Goal: Information Seeking & Learning: Understand process/instructions

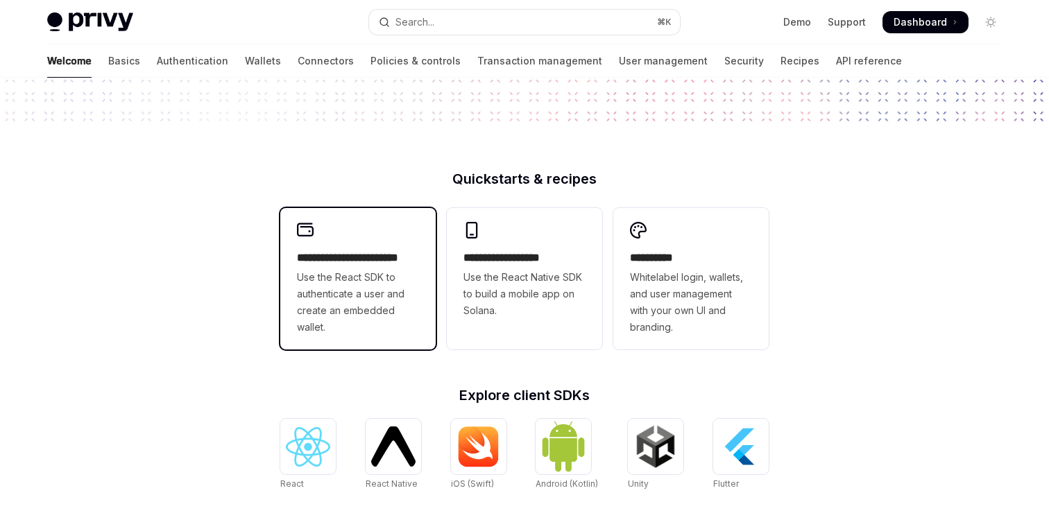
scroll to position [389, 0]
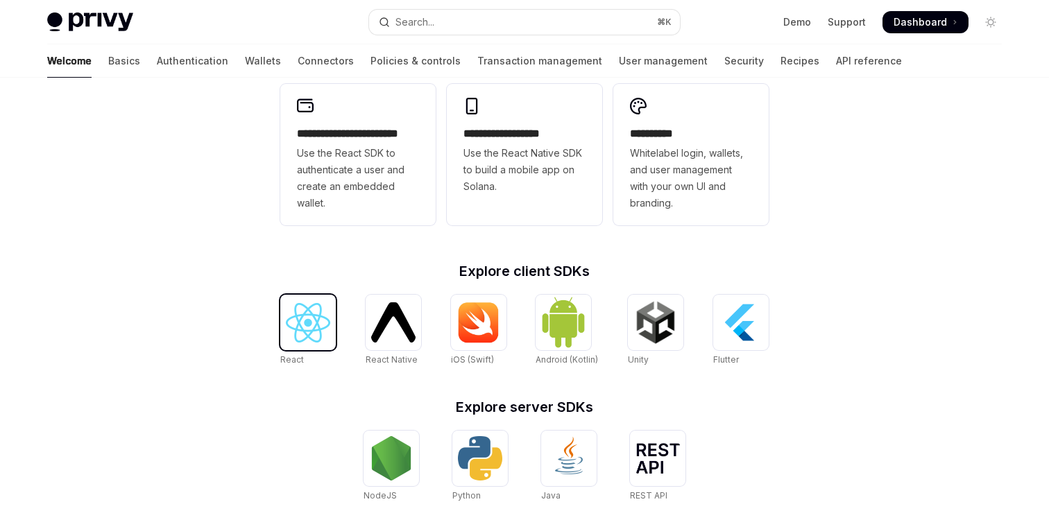
click at [314, 328] on img at bounding box center [308, 323] width 44 height 40
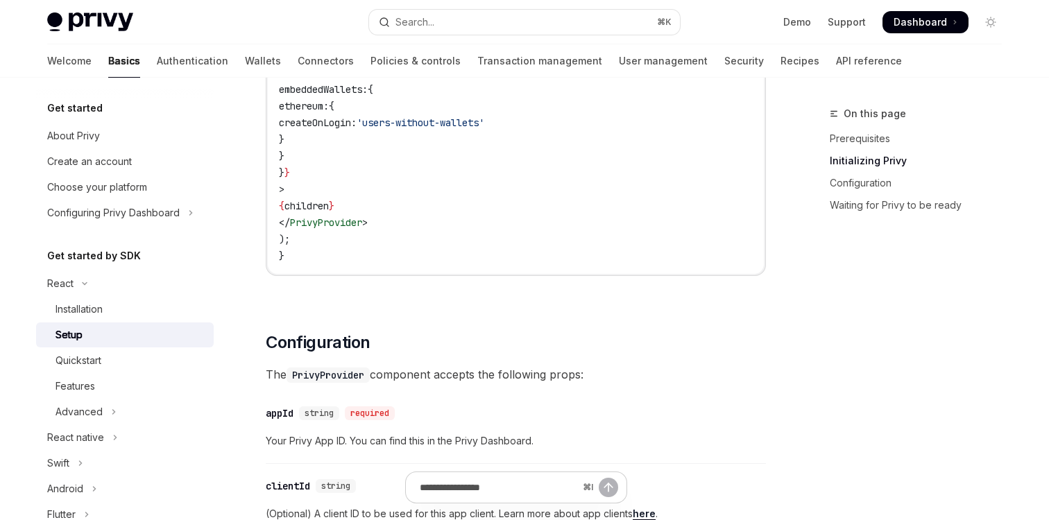
scroll to position [863, 0]
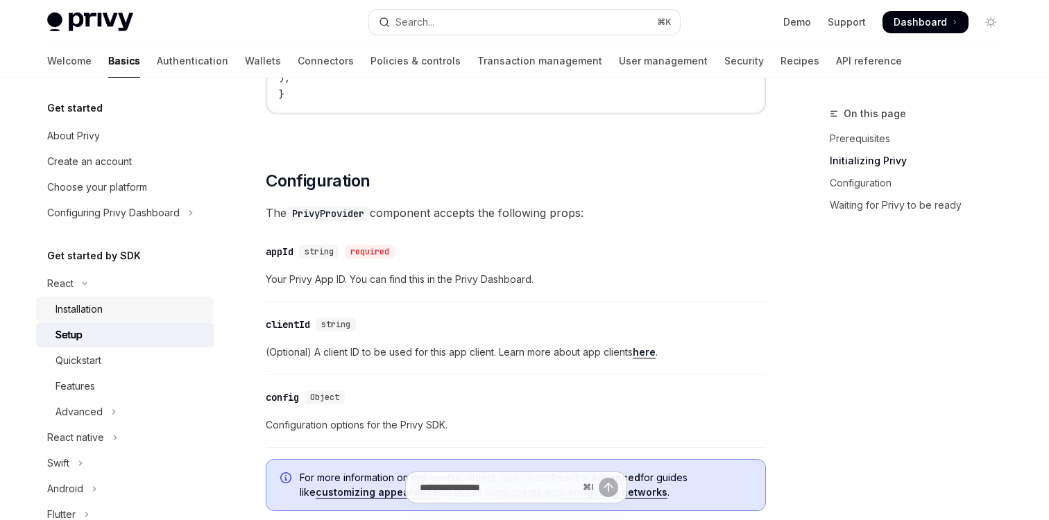
click at [88, 313] on div "Installation" at bounding box center [79, 309] width 47 height 17
type textarea "*"
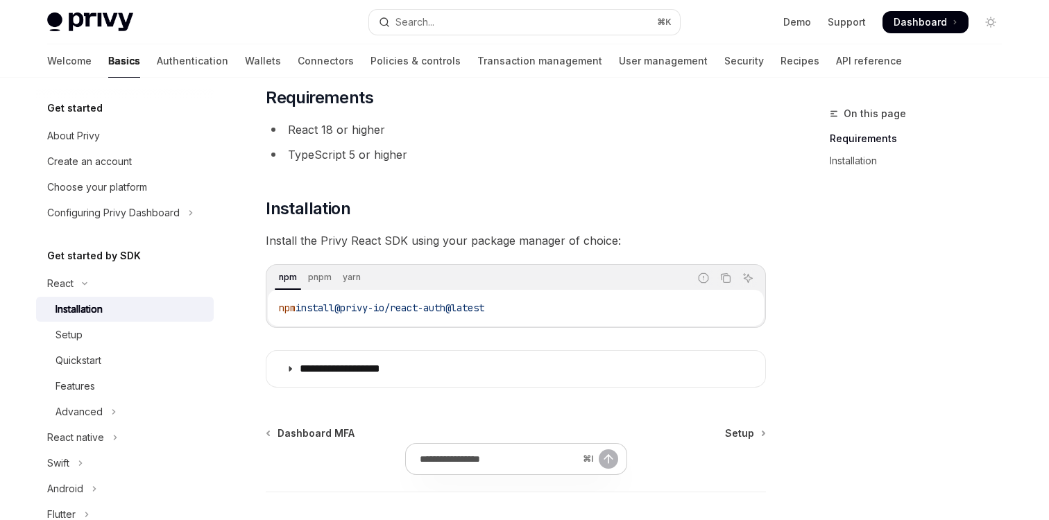
scroll to position [100, 0]
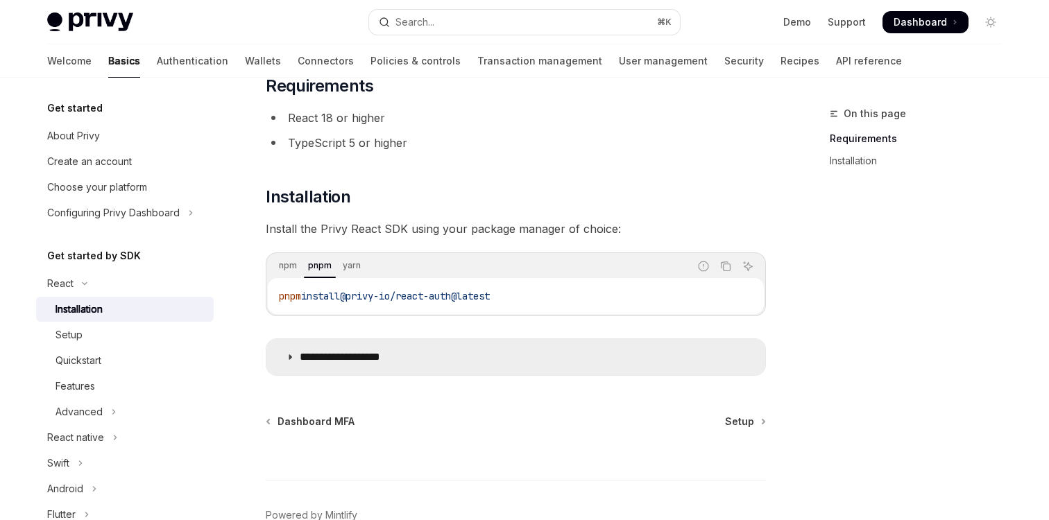
click at [290, 357] on icon at bounding box center [290, 357] width 8 height 8
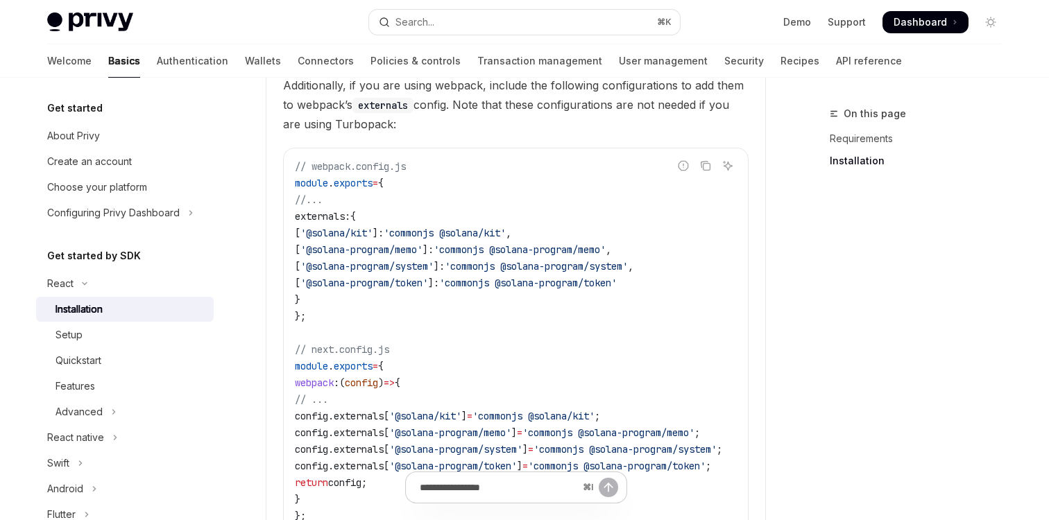
scroll to position [570, 0]
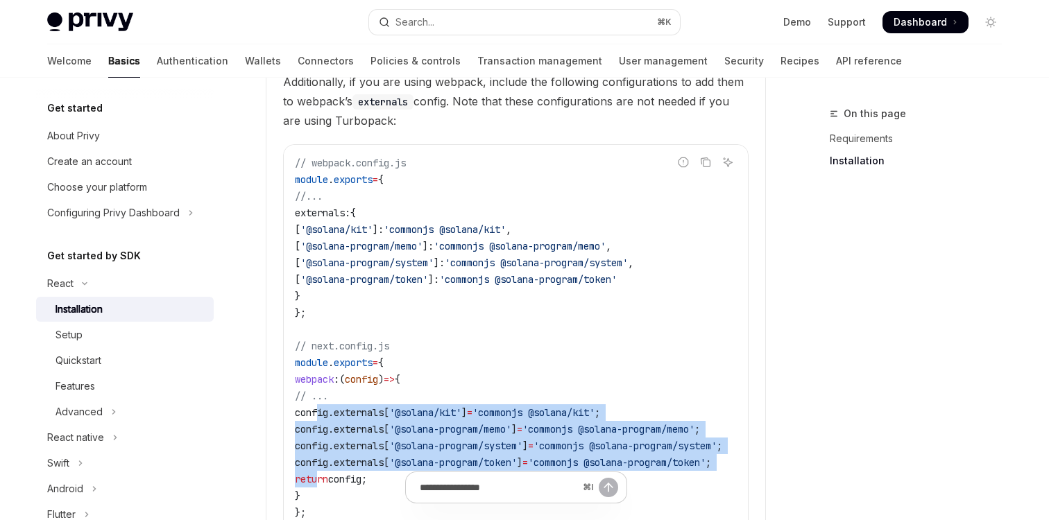
drag, startPoint x: 319, startPoint y: 394, endPoint x: 320, endPoint y: 459, distance: 65.2
click at [320, 459] on code "// webpack.config.js module . exports = { //... externals: { [ '@solana/kit' ]:…" at bounding box center [525, 338] width 461 height 366
copy code "config . externals [ '@solana/kit' ] = 'commonjs @solana/kit' ; config . extern…"
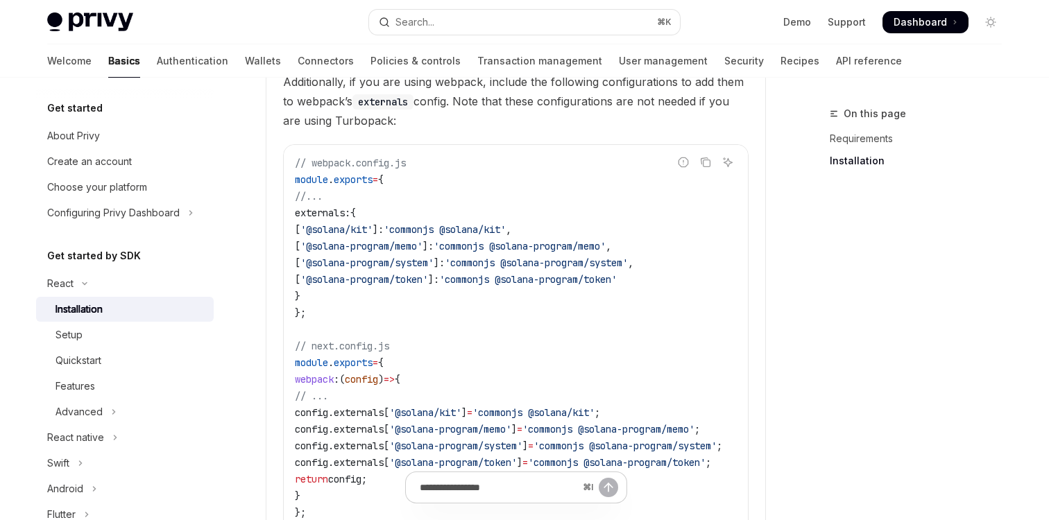
click at [501, 314] on code "// webpack.config.js module . exports = { //... externals: { [ '@solana/kit' ]:…" at bounding box center [525, 338] width 461 height 366
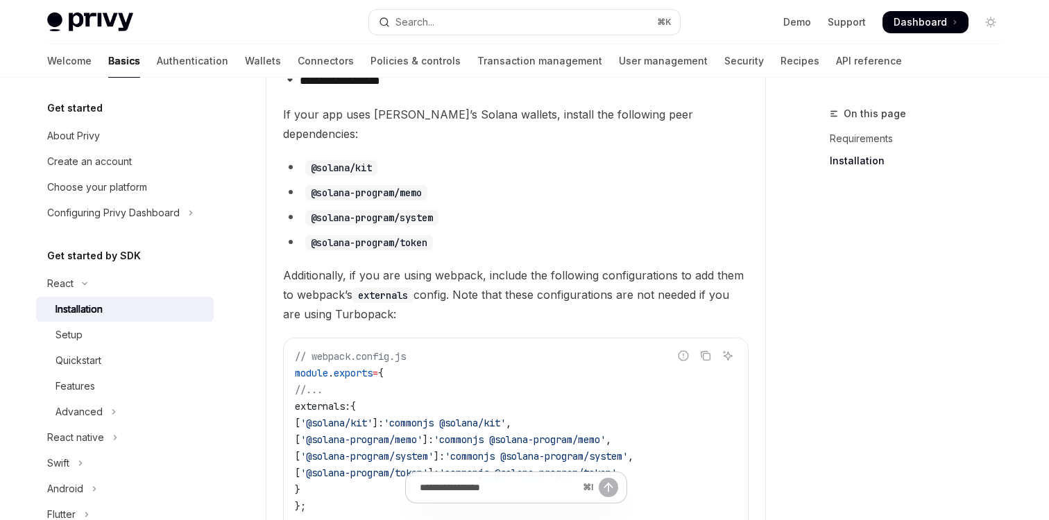
scroll to position [333, 0]
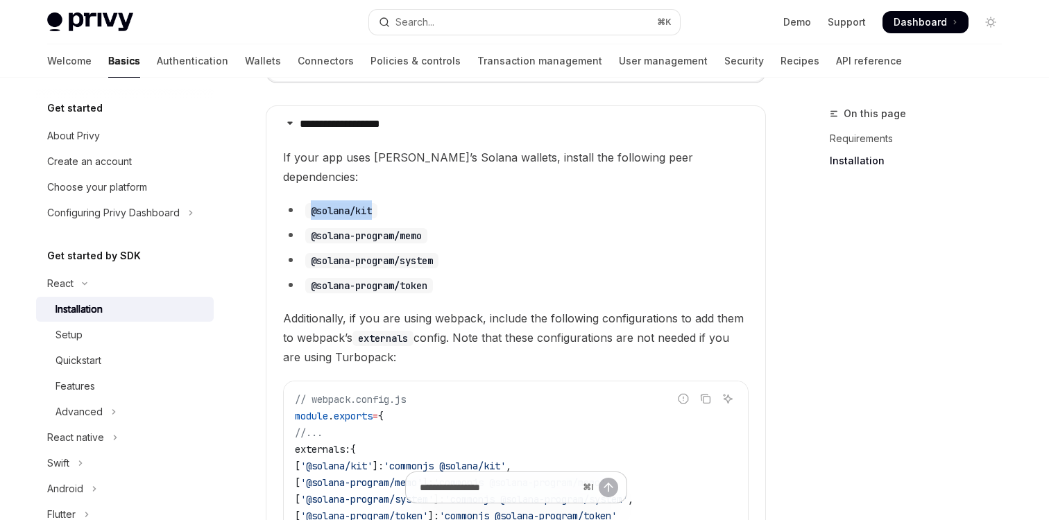
drag, startPoint x: 313, startPoint y: 190, endPoint x: 372, endPoint y: 192, distance: 59.0
click at [372, 203] on code "@solana/kit" at bounding box center [341, 210] width 72 height 15
copy code "@solana/kit"
drag, startPoint x: 310, startPoint y: 218, endPoint x: 426, endPoint y: 219, distance: 115.9
click at [426, 228] on code "@solana-program/memo" at bounding box center [366, 235] width 122 height 15
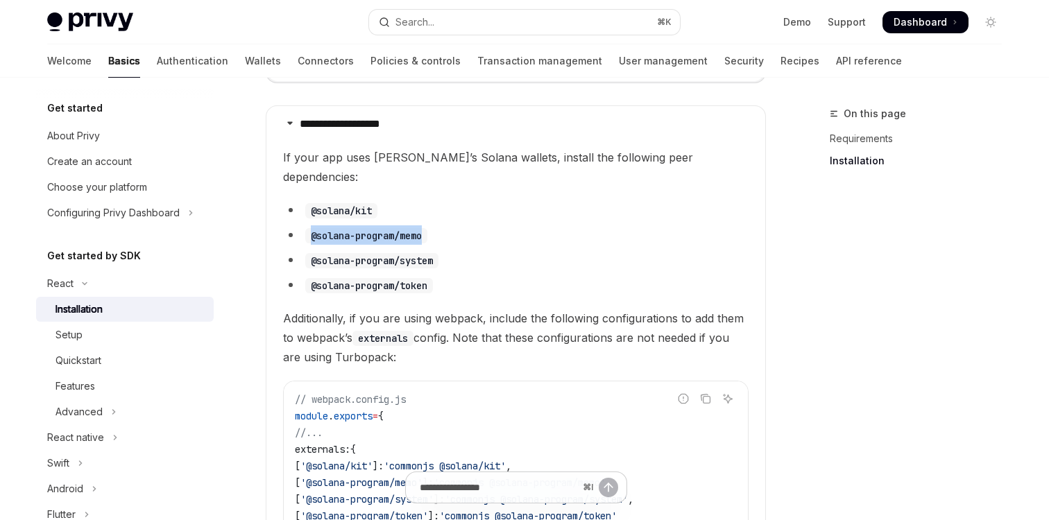
copy code "@solana-program/memo"
drag, startPoint x: 312, startPoint y: 241, endPoint x: 438, endPoint y: 239, distance: 125.6
click at [438, 253] on code "@solana-program/system" at bounding box center [371, 260] width 133 height 15
copy code "@solana-program/system"
drag, startPoint x: 312, startPoint y: 268, endPoint x: 431, endPoint y: 267, distance: 119.4
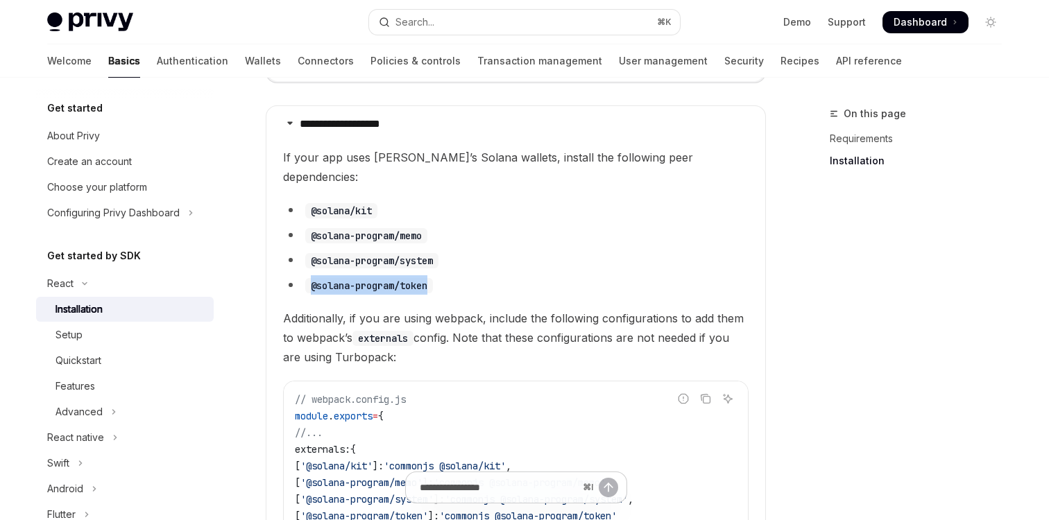
click at [431, 278] on code "@solana-program/token" at bounding box center [369, 285] width 128 height 15
copy code "@solana-program/token"
